Goal: Task Accomplishment & Management: Use online tool/utility

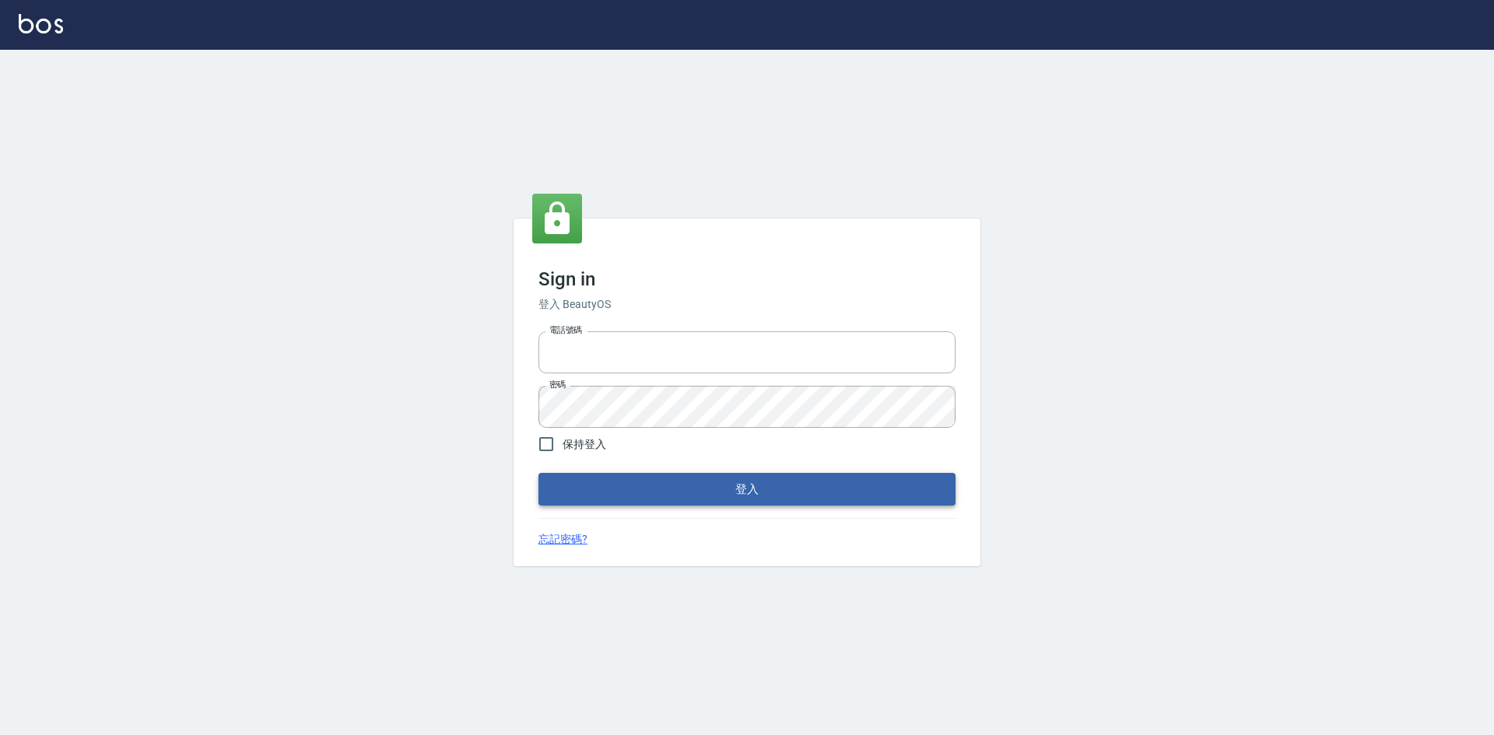
type input "0963852741"
click at [556, 486] on button "登入" at bounding box center [746, 489] width 417 height 33
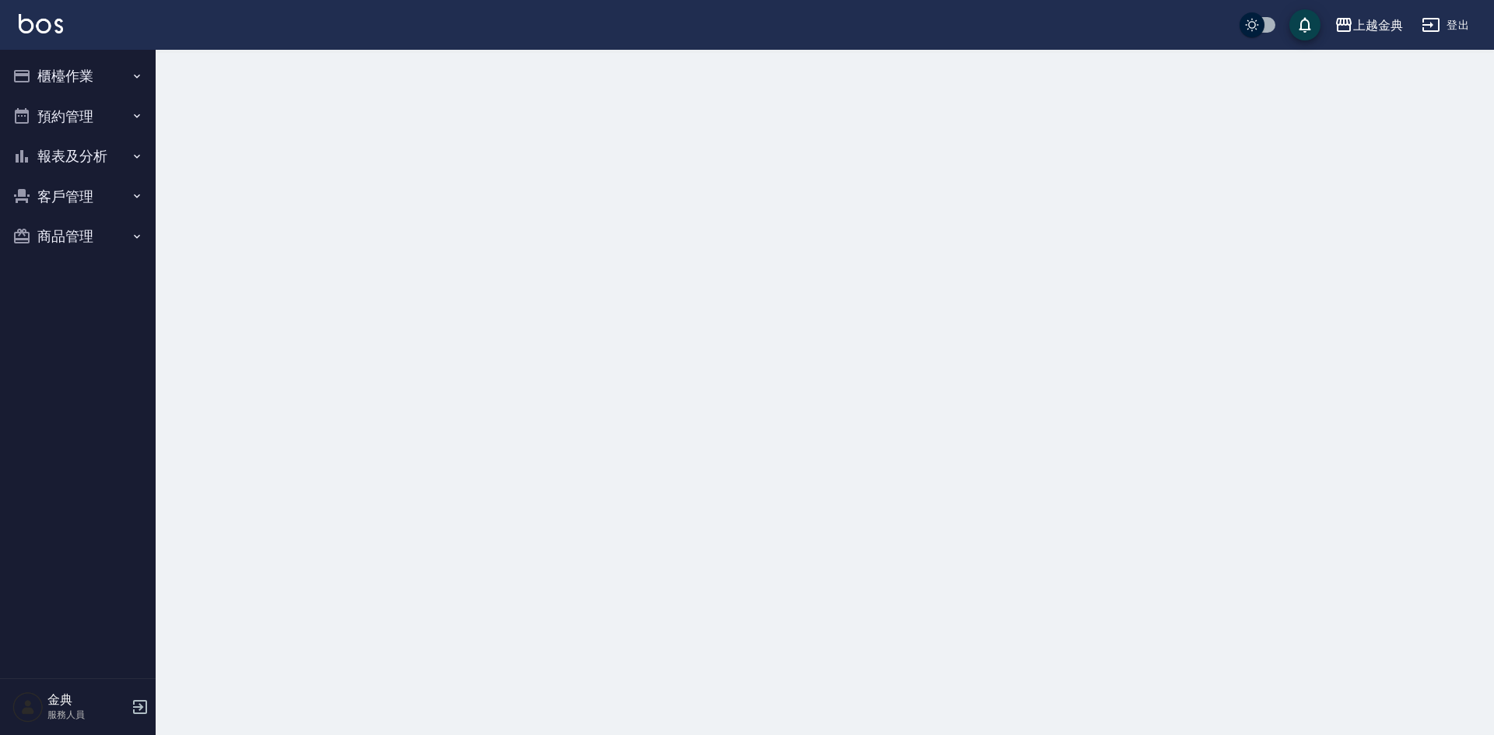
click at [57, 79] on button "櫃檯作業" at bounding box center [77, 76] width 143 height 40
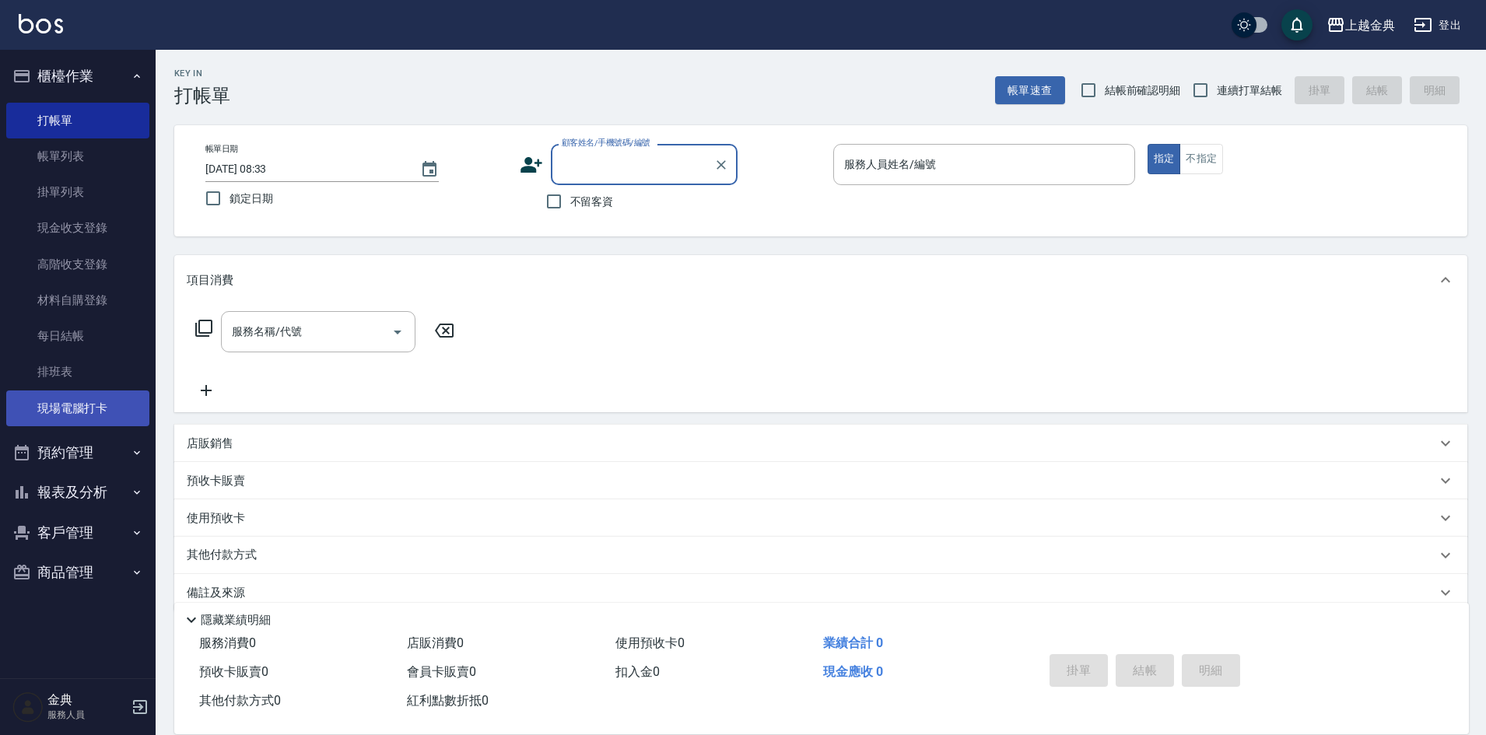
click at [68, 406] on link "現場電腦打卡" at bounding box center [77, 409] width 143 height 36
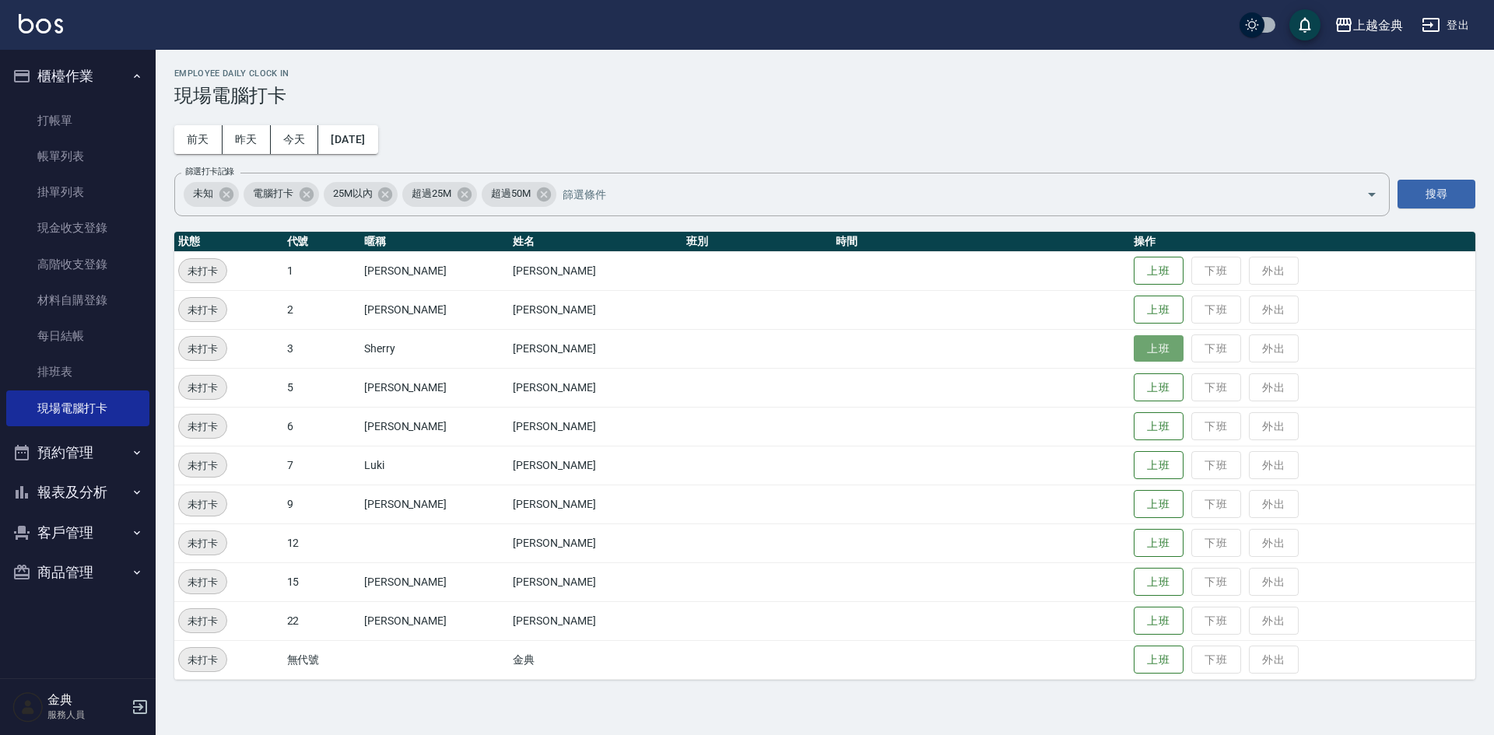
click at [1133, 355] on button "上班" at bounding box center [1158, 348] width 50 height 27
